Goal: Check status: Check status

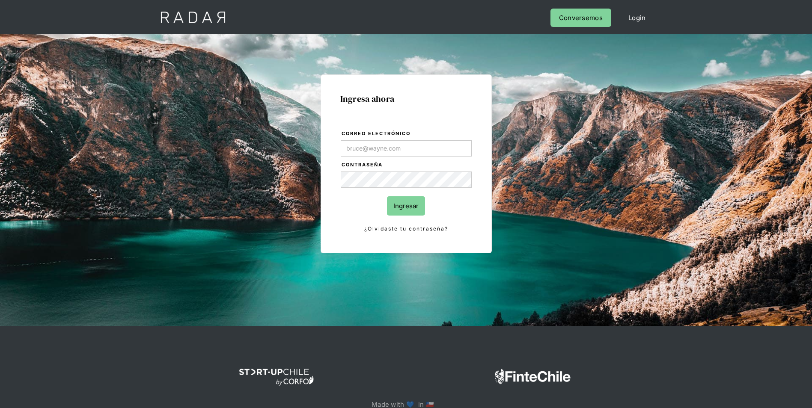
type input "[PERSON_NAME][EMAIL_ADDRESS][PERSON_NAME][DOMAIN_NAME]"
click at [416, 206] on input "Ingresar" at bounding box center [406, 205] width 38 height 19
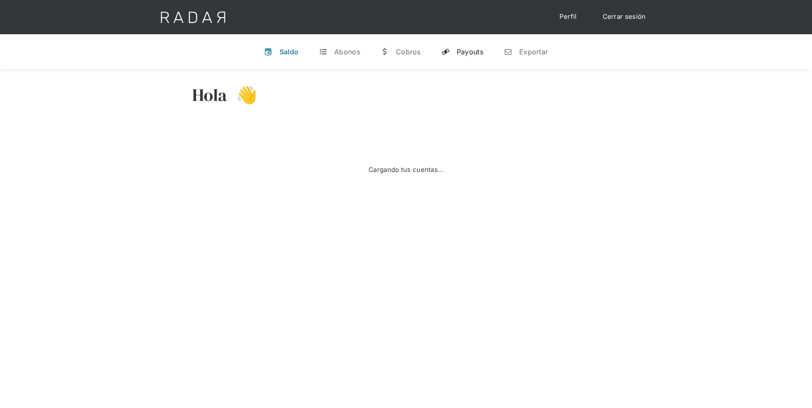
click at [477, 50] on div "Payouts" at bounding box center [469, 51] width 27 height 9
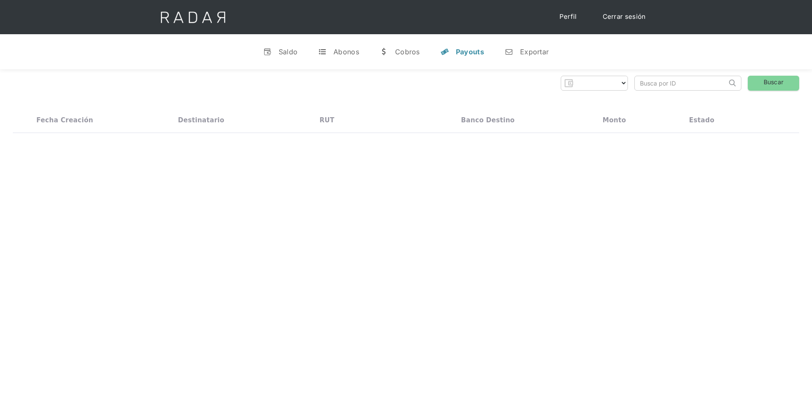
select select "prontopaga"
click at [672, 84] on input "search" at bounding box center [680, 83] width 92 height 14
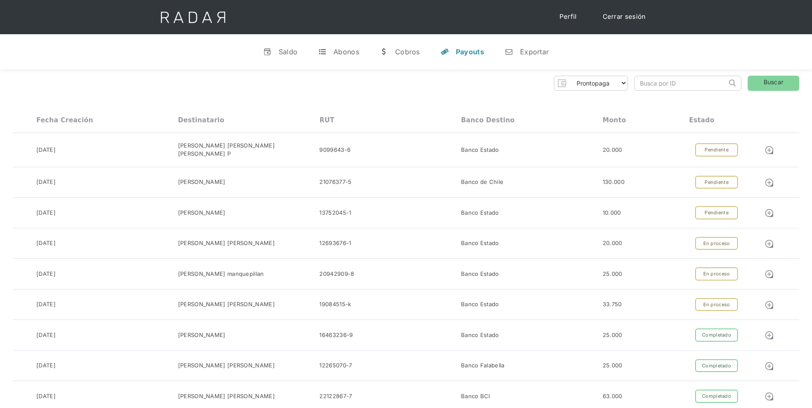
click at [644, 80] on input "search" at bounding box center [680, 83] width 92 height 14
paste input "843a4b6b-98d5-47bb-bd7a-e9cb0059a348"
type input "843a4b6b-98d5-47bb-bd7a-e9cb0059a348"
click at [763, 83] on link "Buscar" at bounding box center [772, 83] width 51 height 15
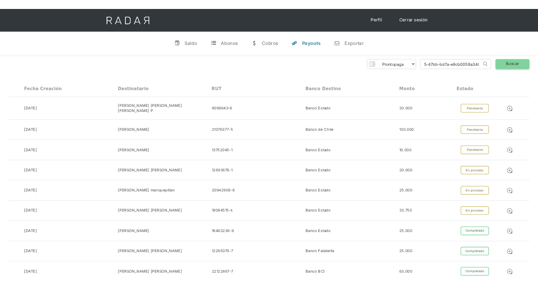
scroll to position [0, 0]
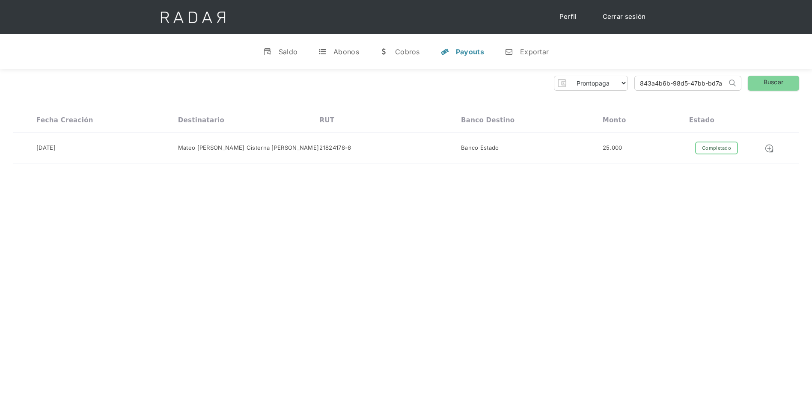
click at [435, 186] on div "Hola José 👋 Cargando tus cuentas... Nombre de la empresa • Conectada • Desconec…" at bounding box center [406, 273] width 812 height 408
